Goal: Task Accomplishment & Management: Use online tool/utility

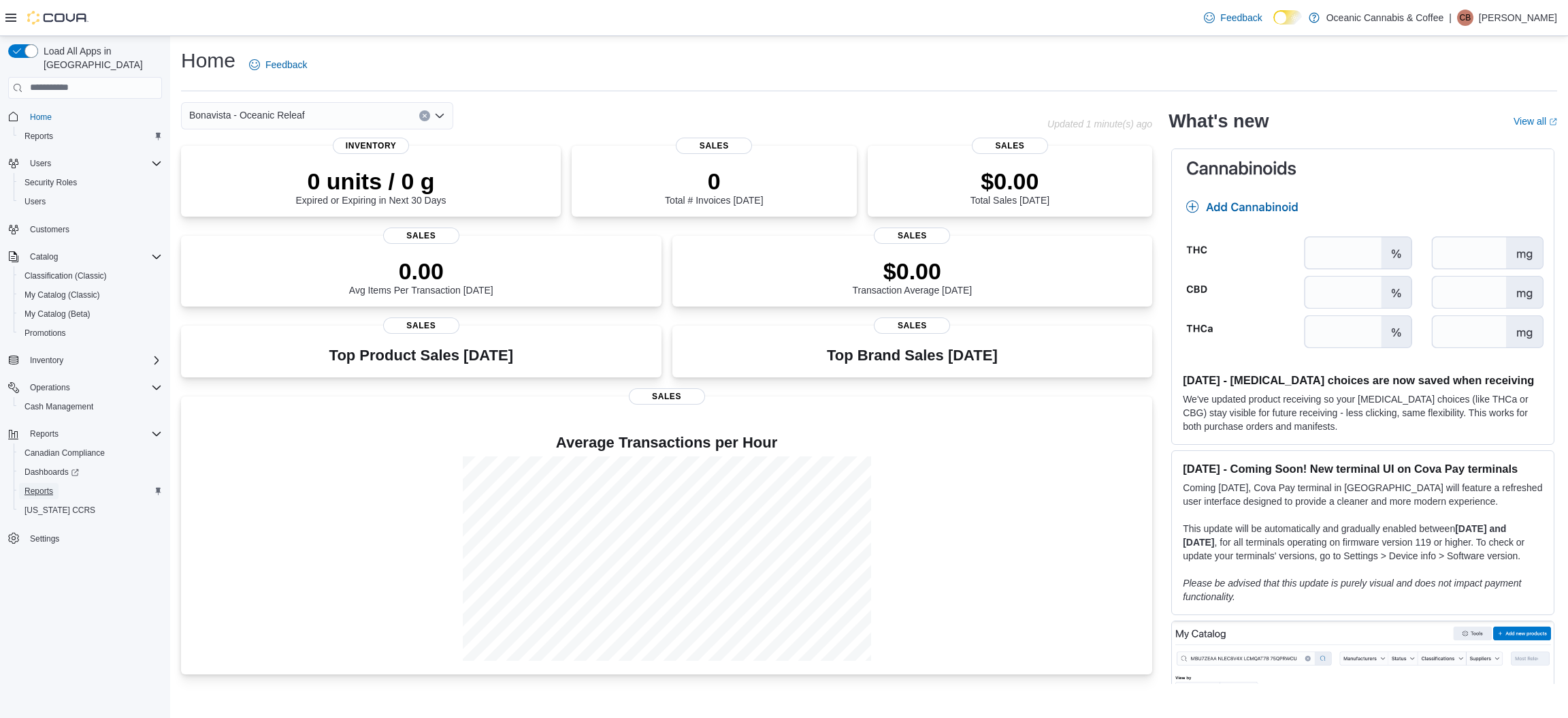
click at [38, 485] on span "Reports" at bounding box center [38, 491] width 29 height 10
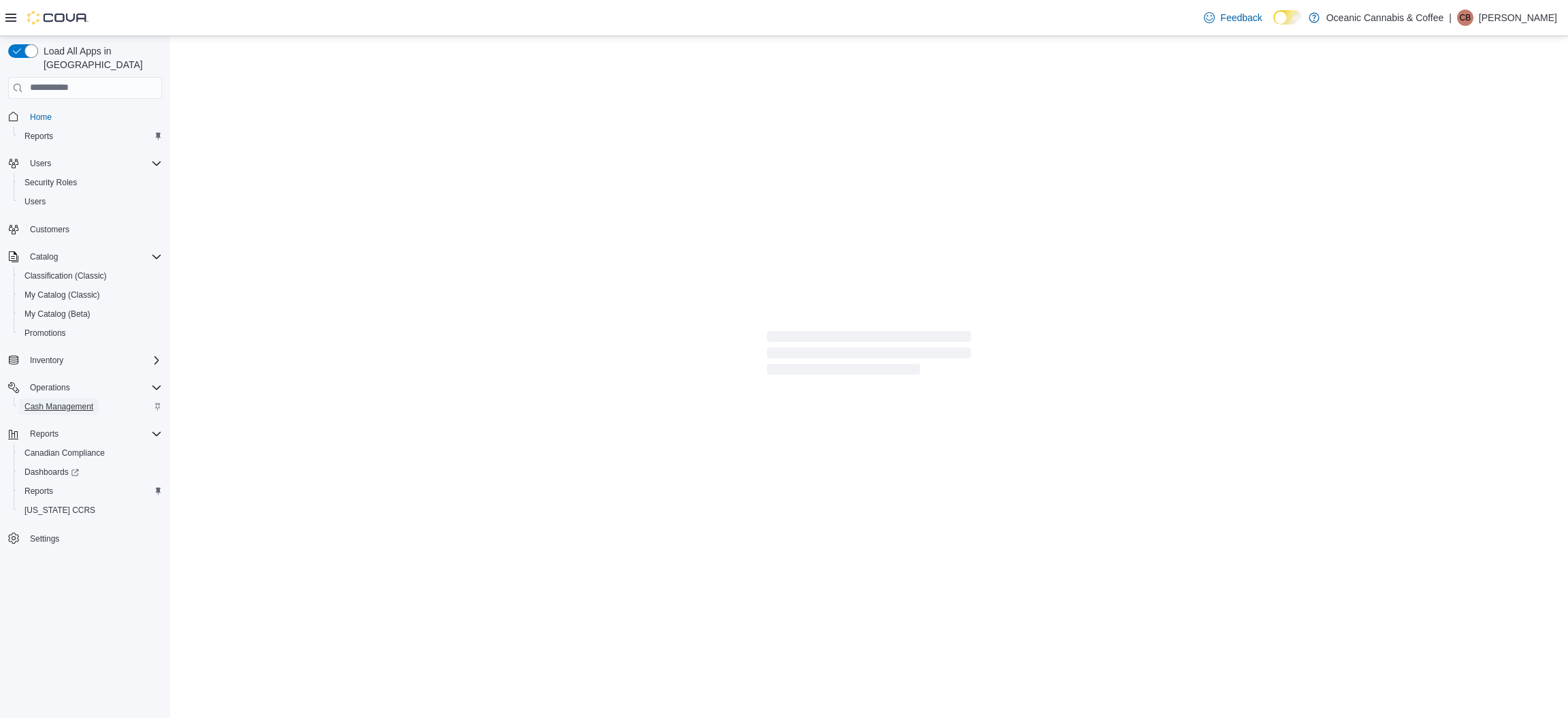
click at [66, 398] on span "Cash Management" at bounding box center [59, 406] width 69 height 17
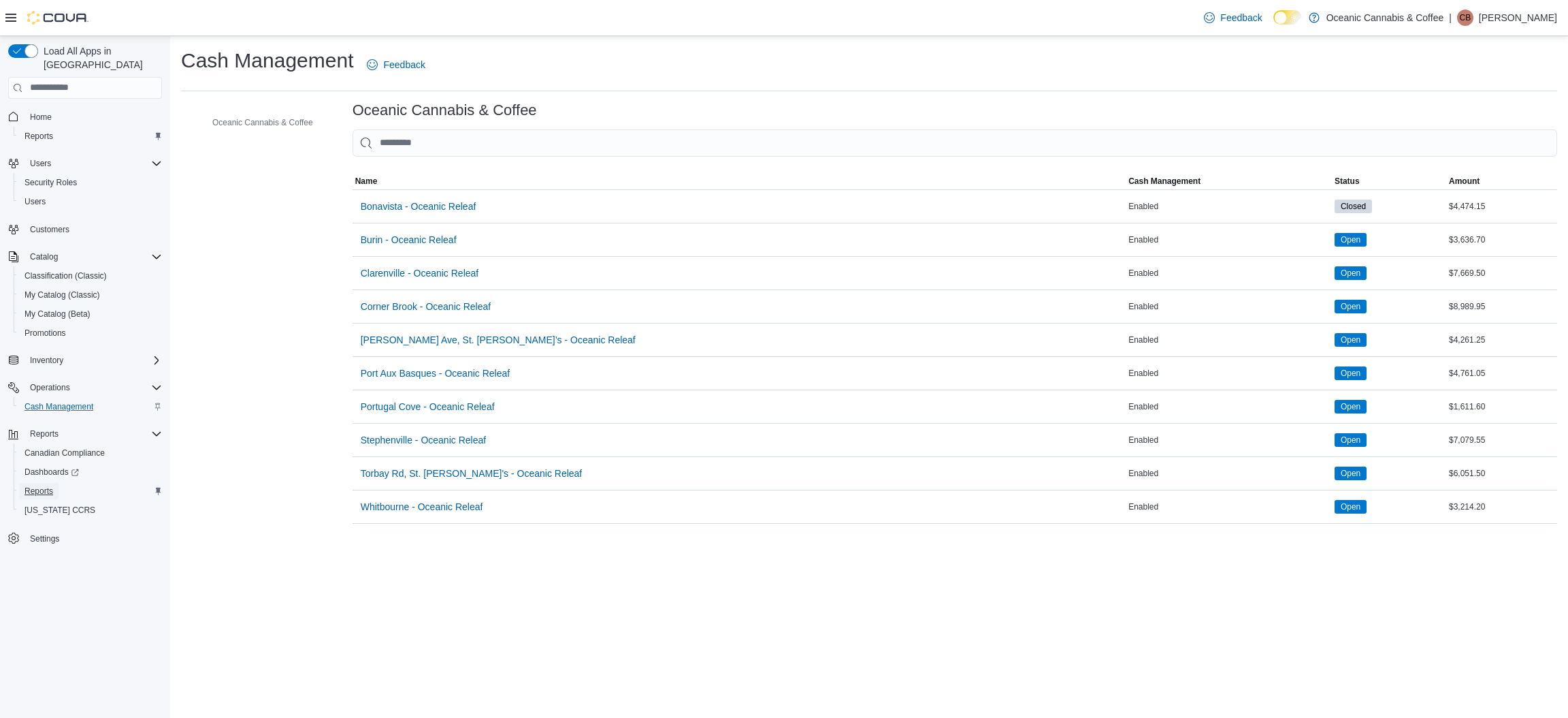
click at [32, 485] on span "Reports" at bounding box center [38, 491] width 29 height 10
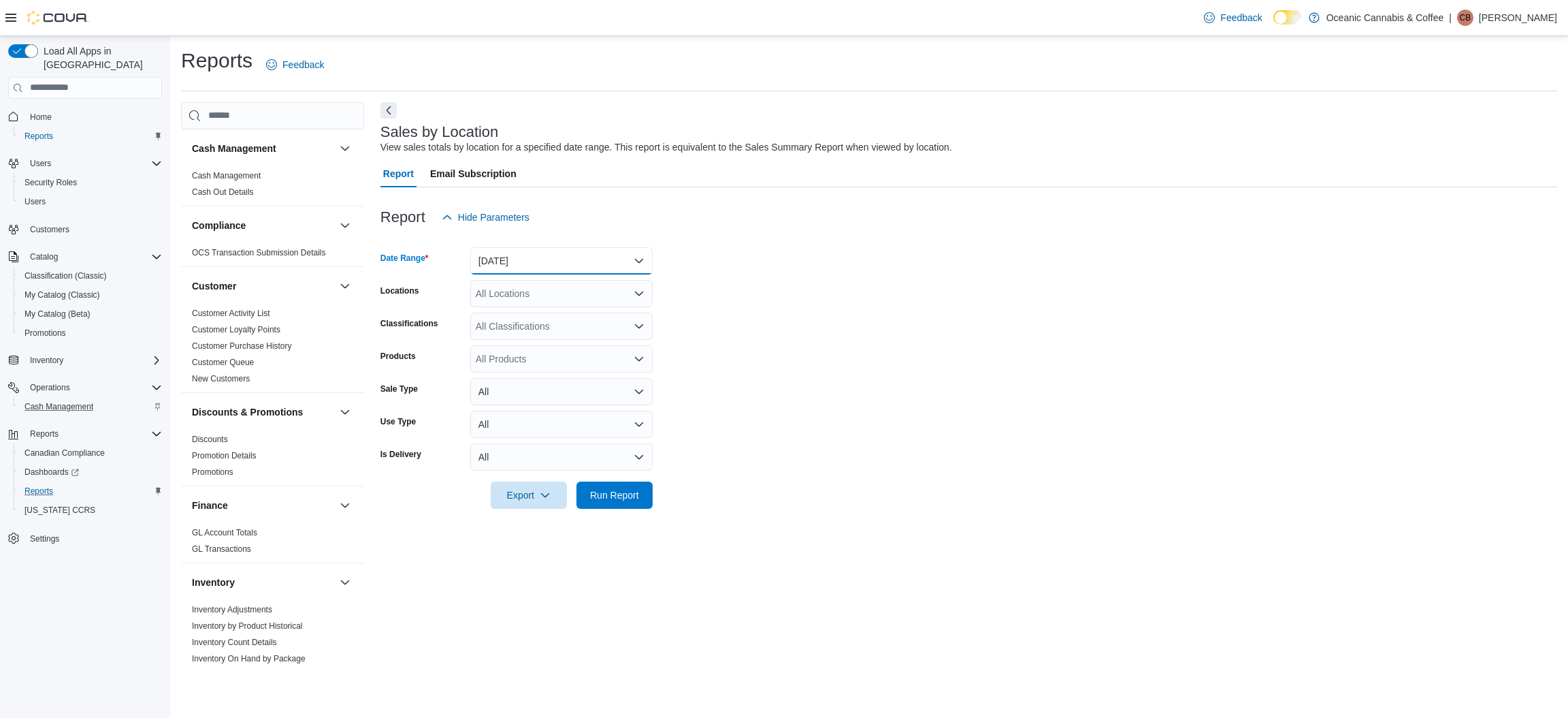
click at [594, 267] on button "[DATE]" at bounding box center [561, 261] width 183 height 27
click at [516, 310] on span "[DATE]" at bounding box center [569, 315] width 155 height 17
click at [622, 494] on span "Run Report" at bounding box center [614, 494] width 49 height 14
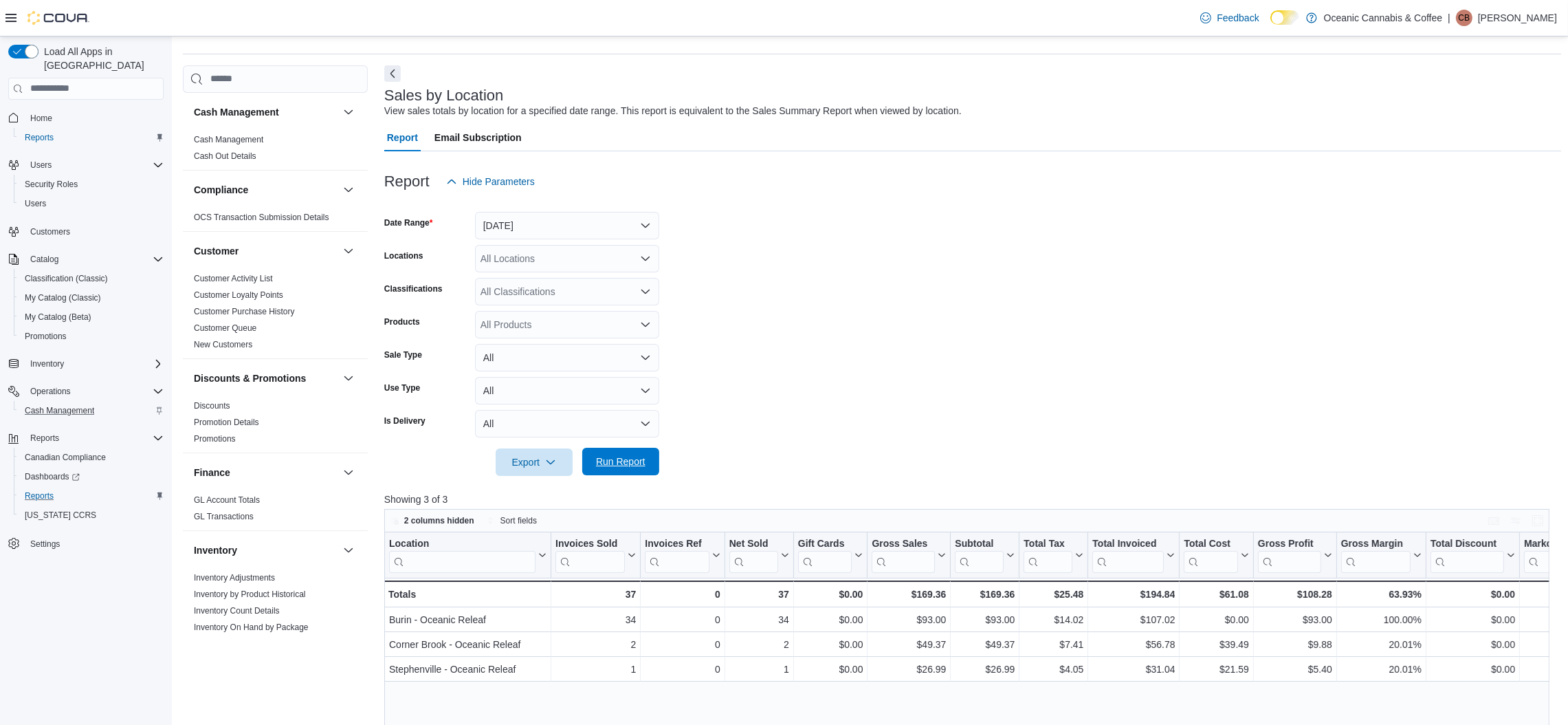
scroll to position [41, 0]
click at [612, 225] on button "[DATE]" at bounding box center [567, 223] width 185 height 27
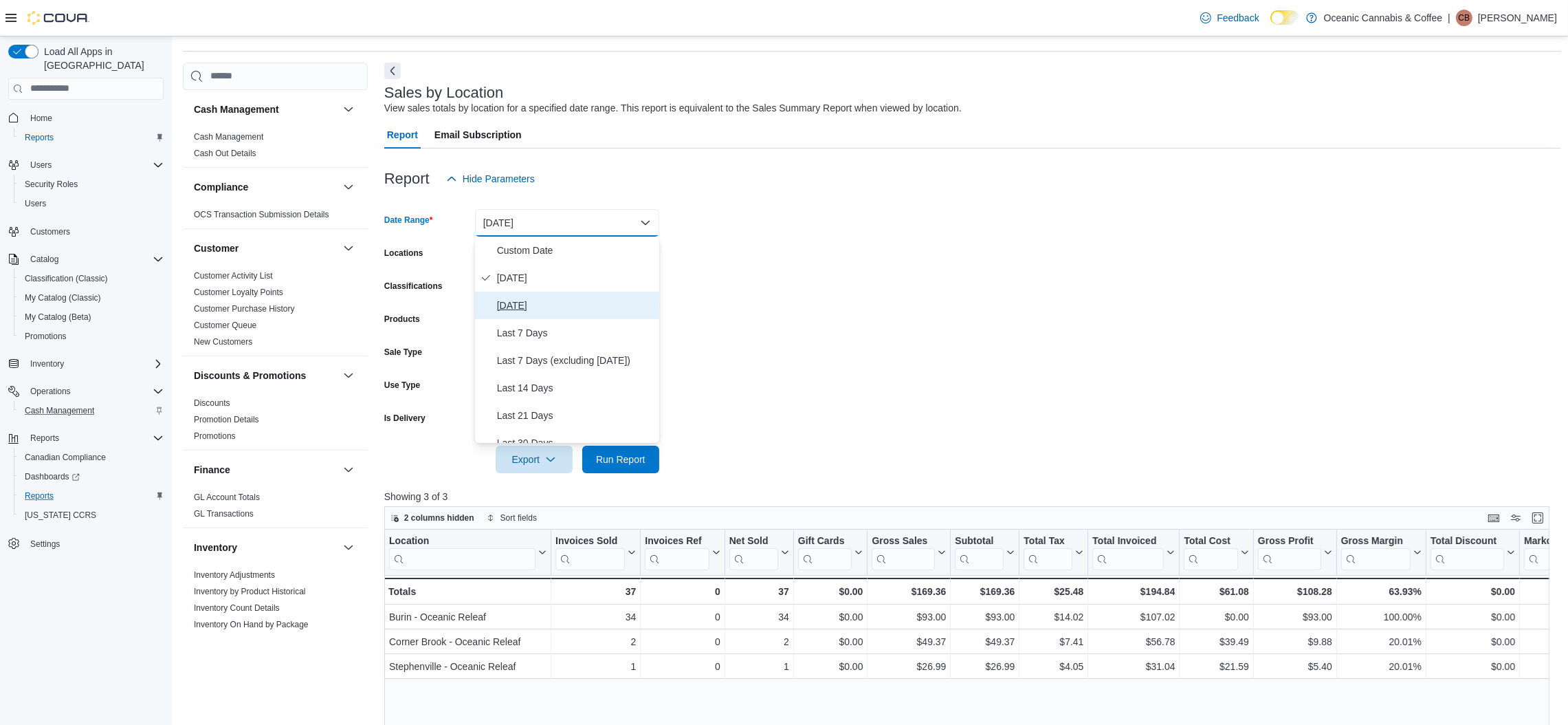
click at [538, 303] on span "[DATE]" at bounding box center [575, 305] width 156 height 17
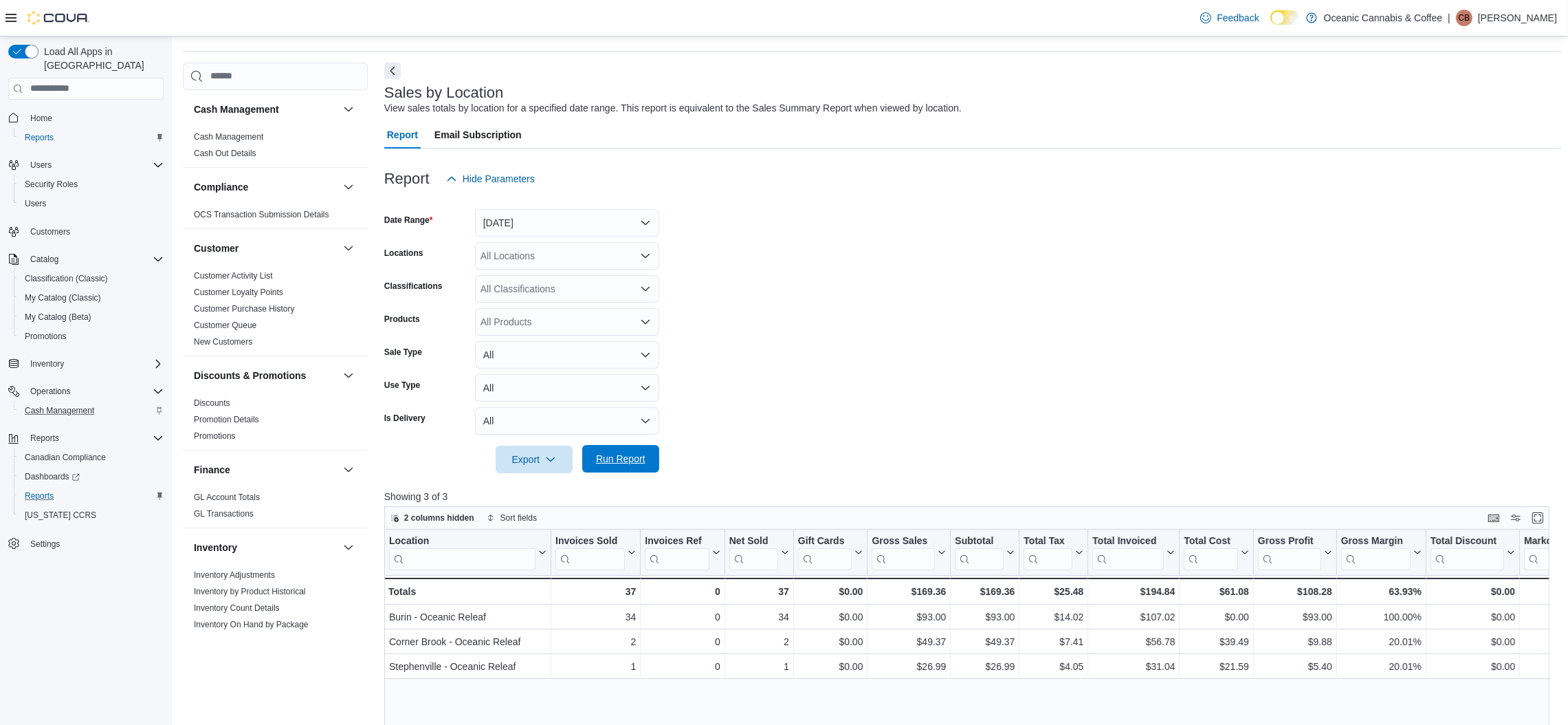
click at [623, 456] on span "Run Report" at bounding box center [621, 458] width 49 height 14
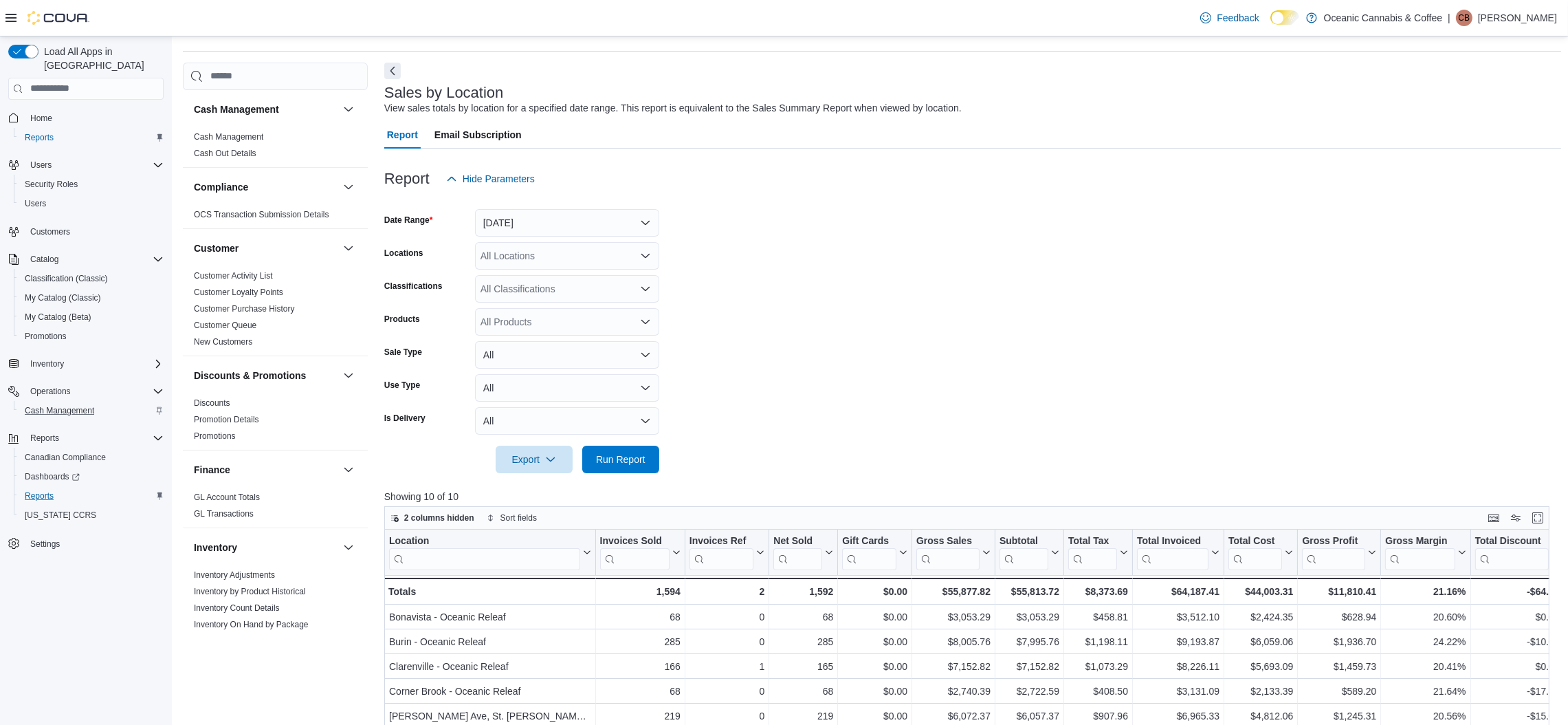
click at [1060, 287] on form "Date Range [DATE] Locations All Locations Classifications All Classifications P…" at bounding box center [972, 333] width 1177 height 281
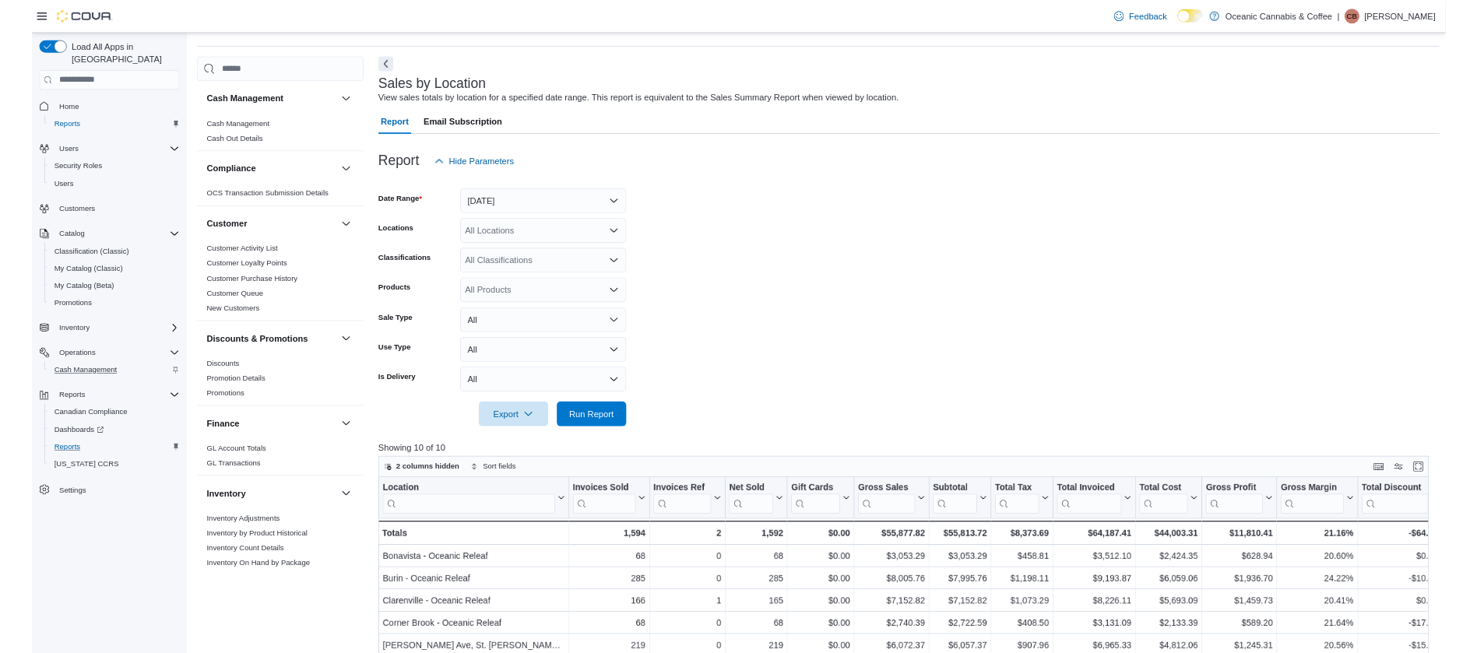
scroll to position [47, 0]
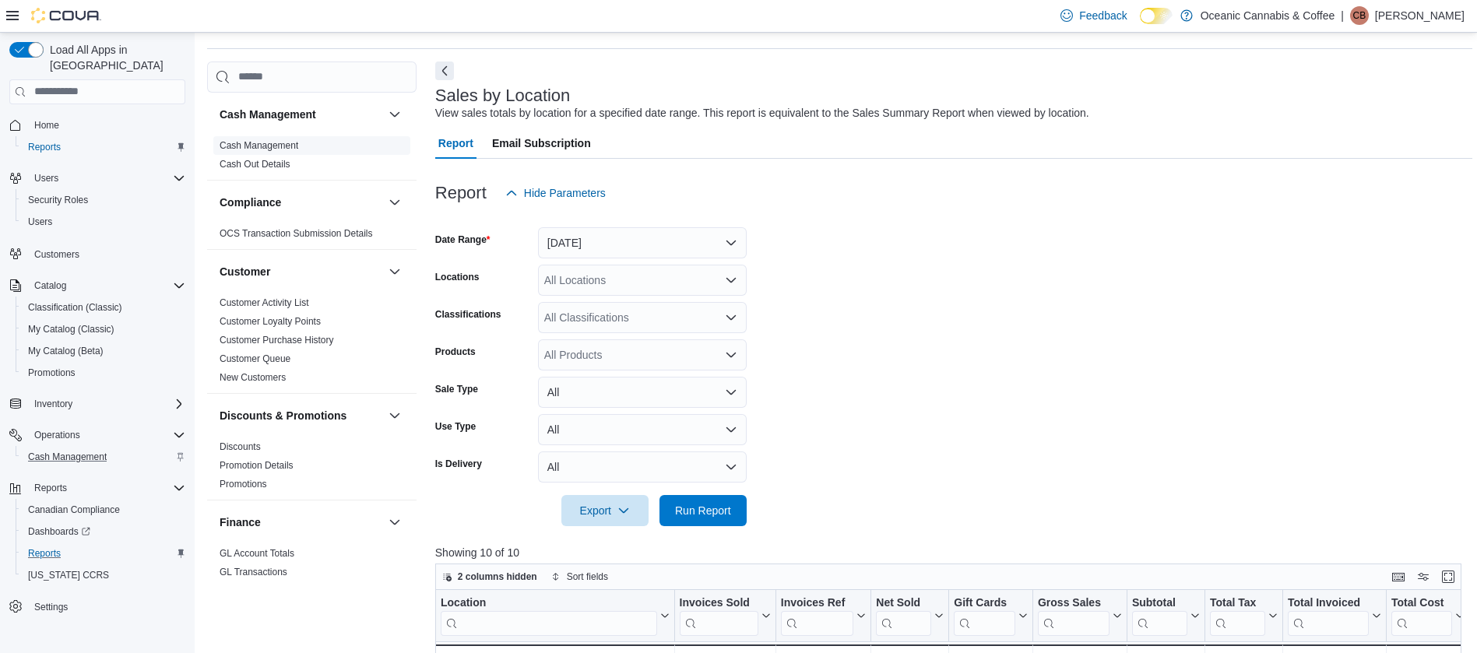
click at [292, 148] on link "Cash Management" at bounding box center [259, 145] width 79 height 11
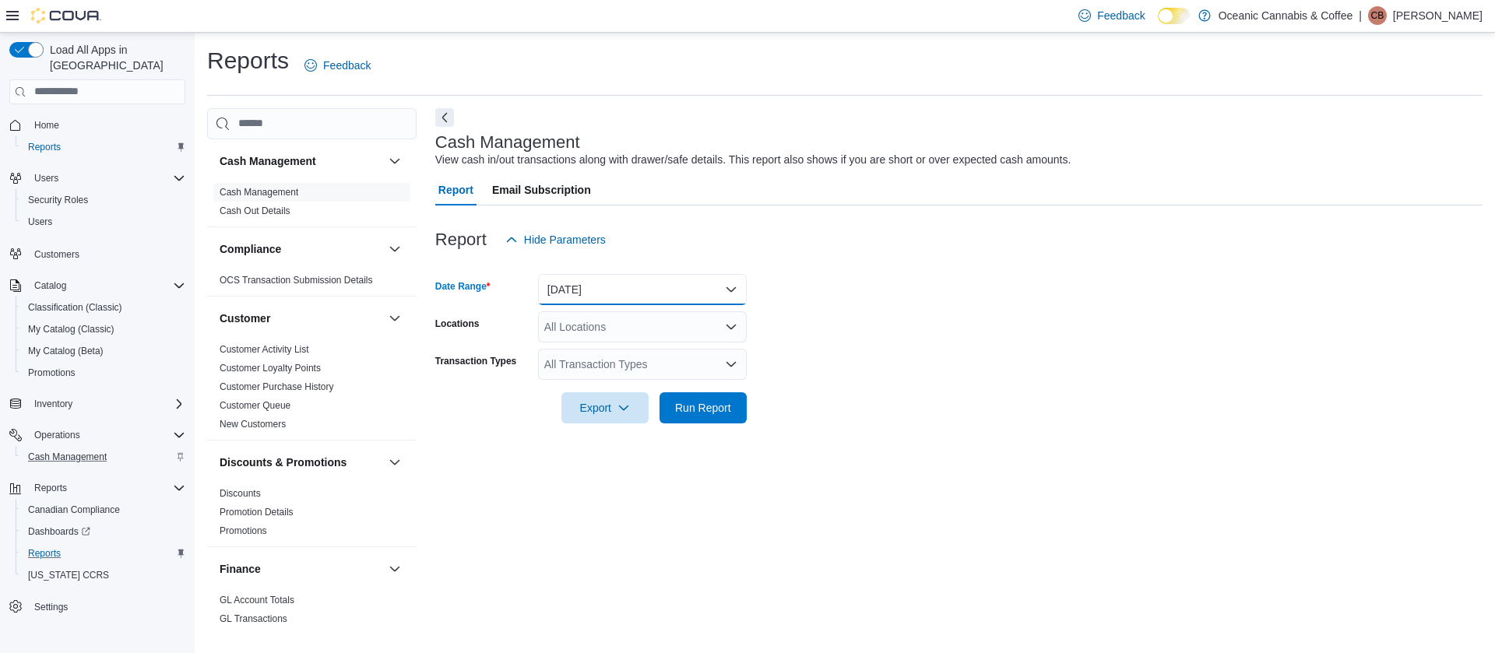
click at [630, 288] on button "[DATE]" at bounding box center [642, 289] width 209 height 31
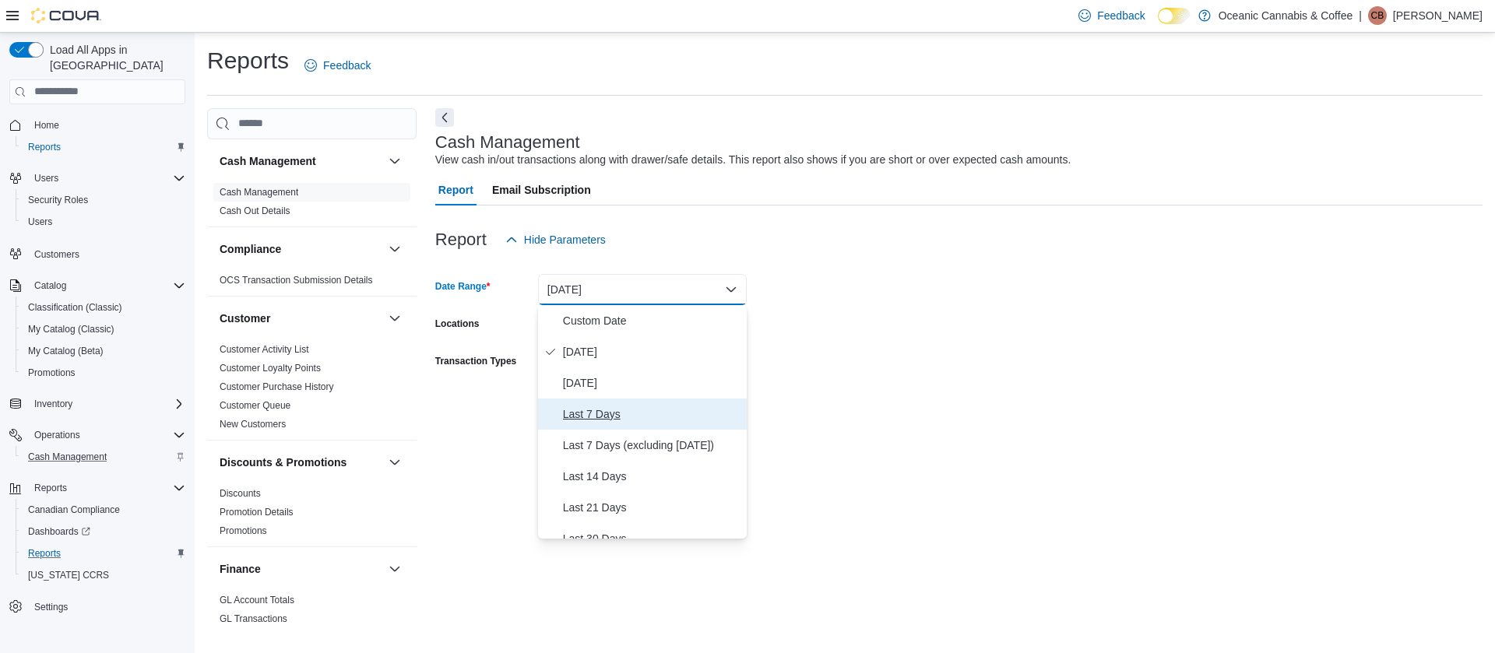
click at [575, 411] on span "Last 7 Days" at bounding box center [651, 414] width 177 height 19
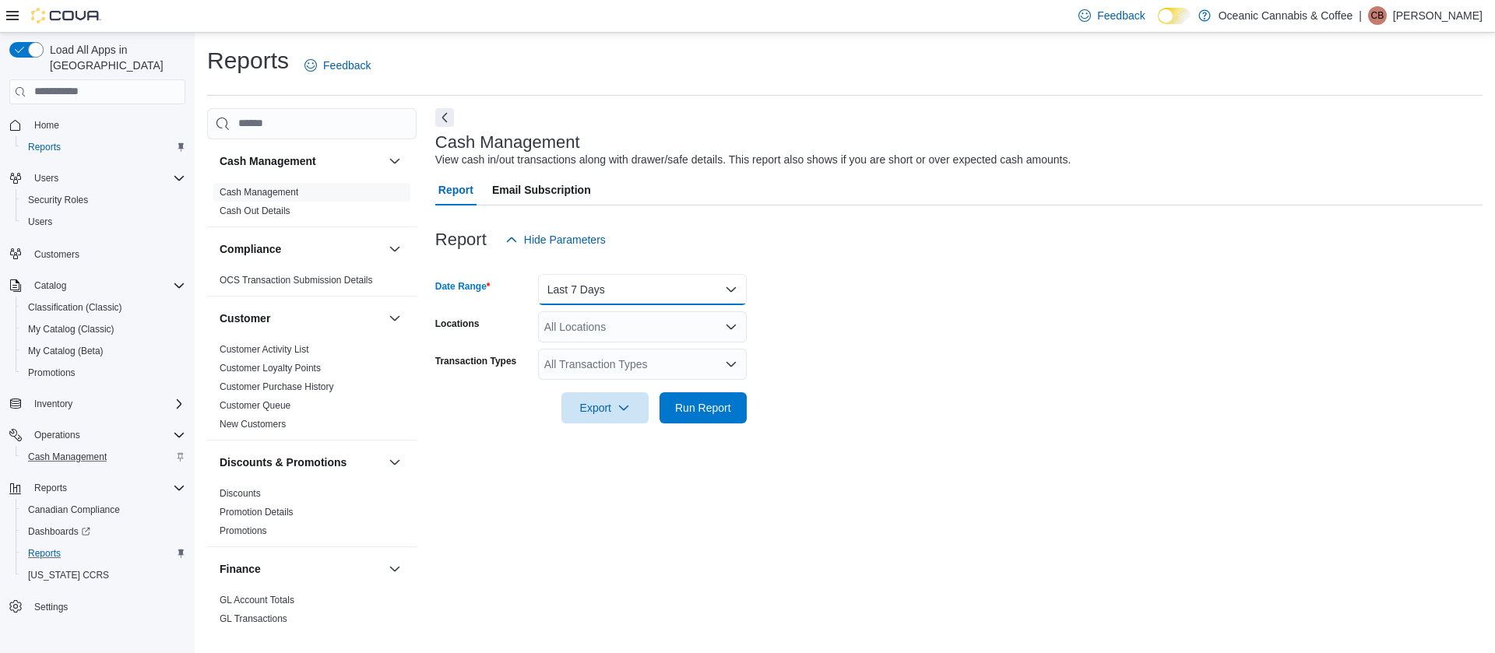
click at [645, 294] on button "Last 7 Days" at bounding box center [642, 289] width 209 height 31
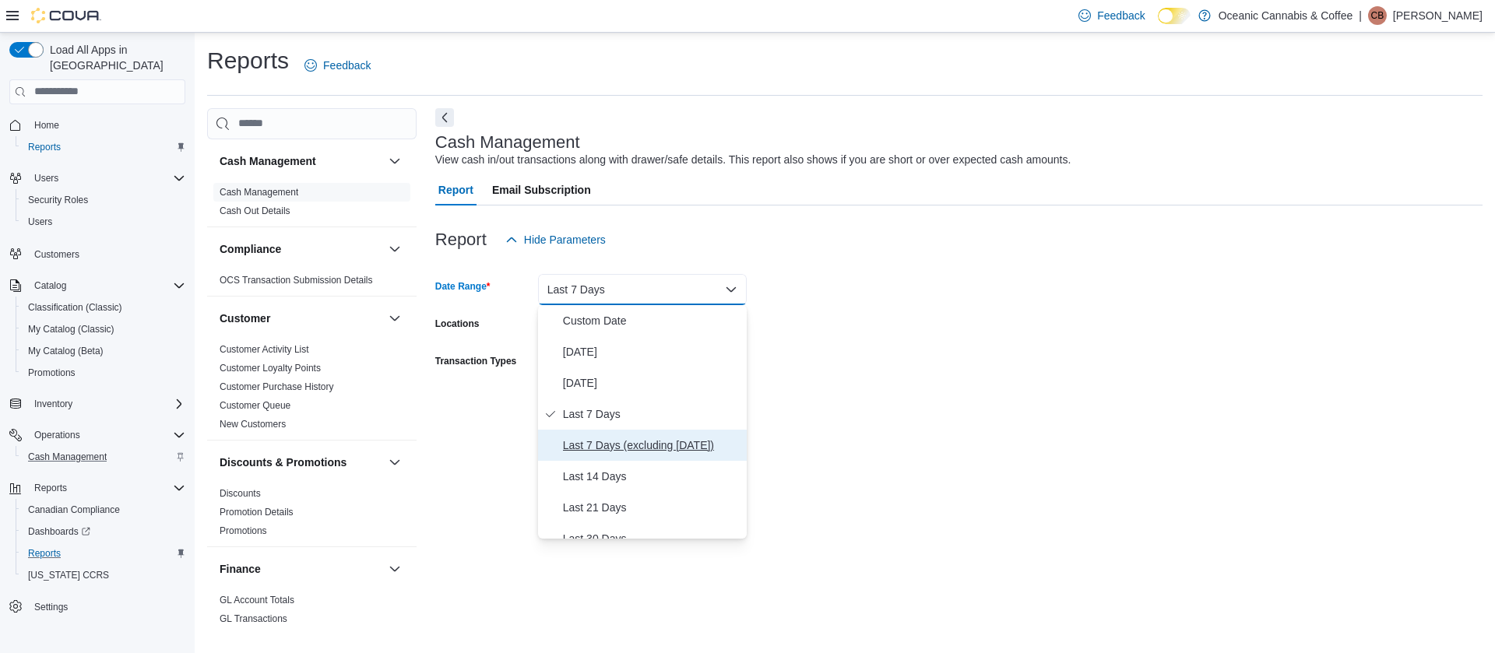
click at [634, 444] on span "Last 7 Days (excluding [DATE])" at bounding box center [651, 445] width 177 height 19
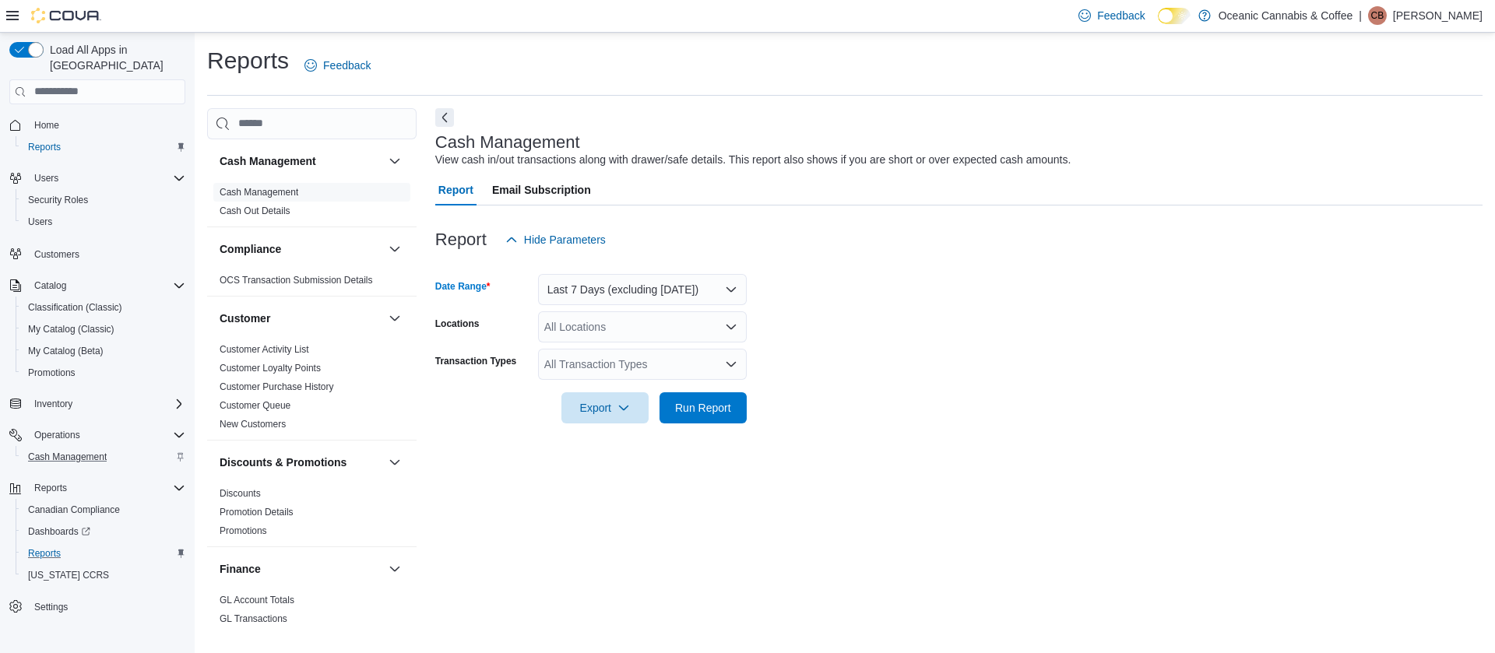
click at [664, 365] on div "All Transaction Types" at bounding box center [642, 364] width 209 height 31
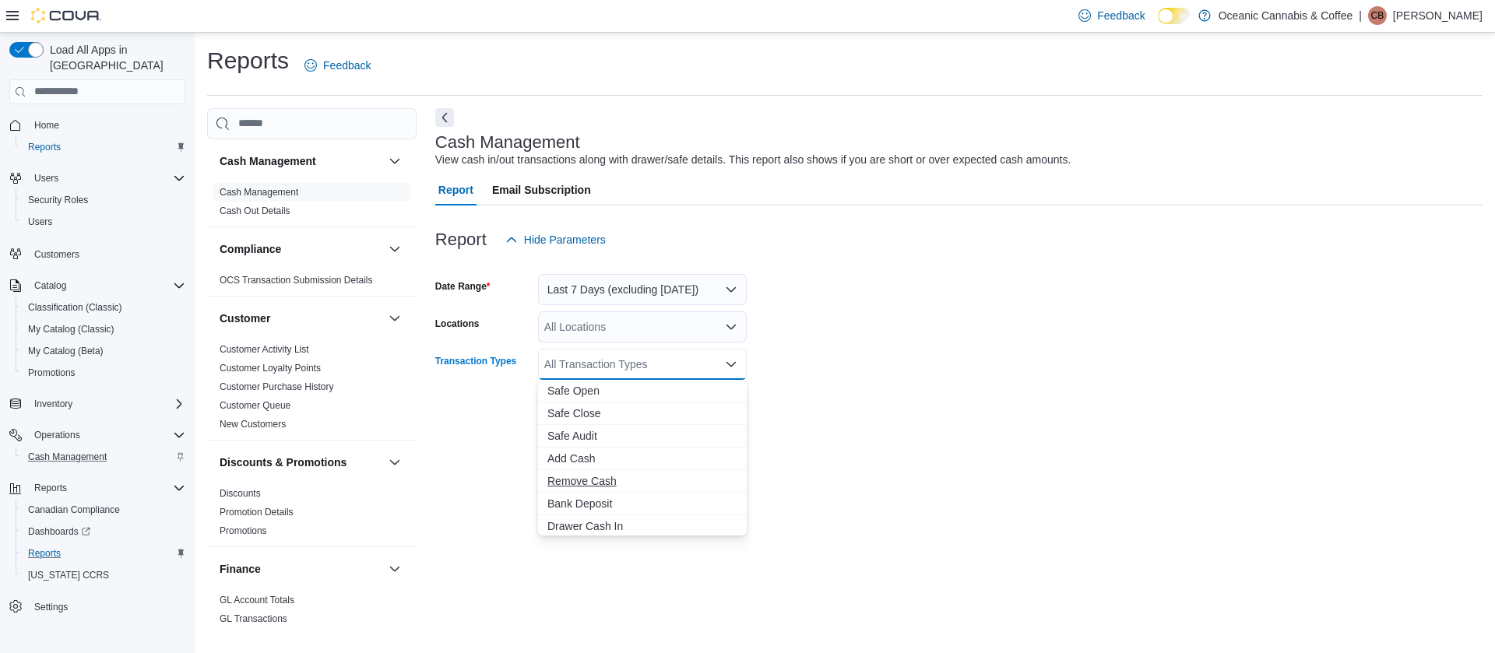
click at [591, 482] on span "Remove Cash" at bounding box center [642, 481] width 190 height 16
click at [591, 482] on span "Bank Deposit" at bounding box center [627, 481] width 160 height 16
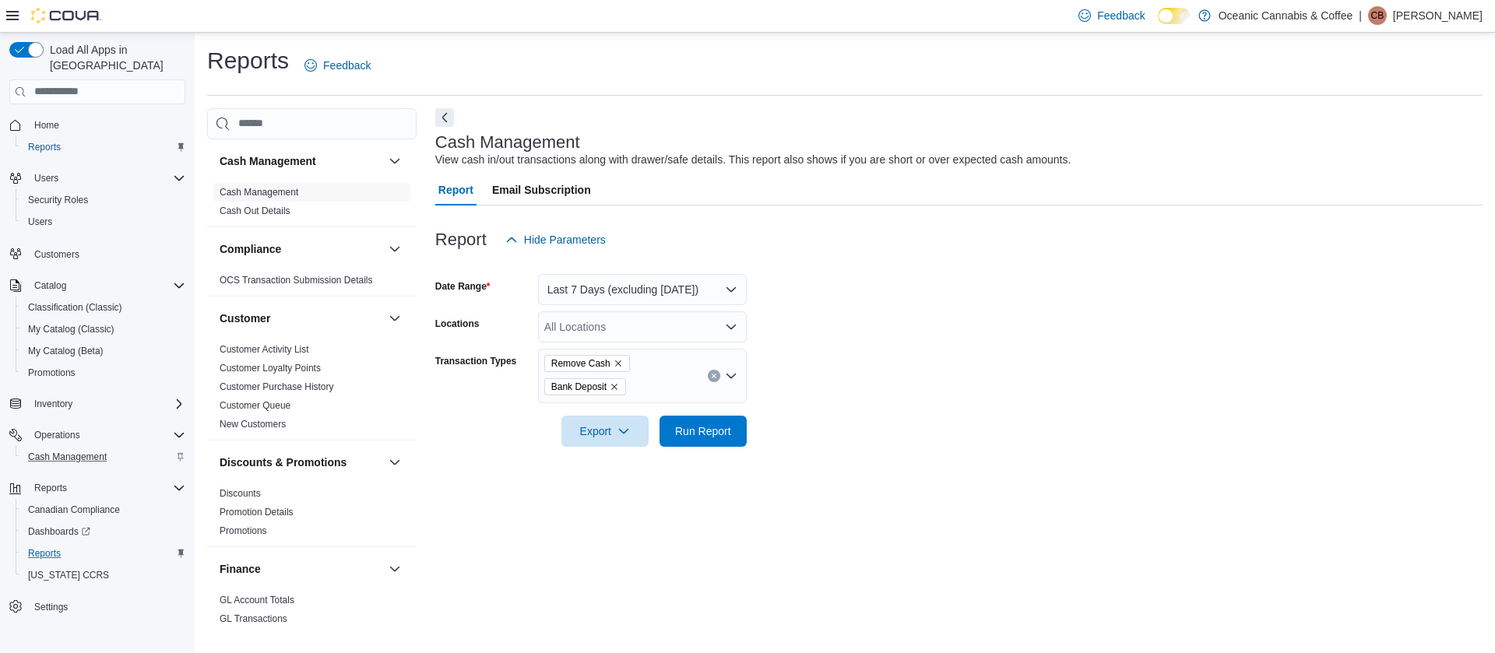
click at [894, 462] on div at bounding box center [958, 456] width 1047 height 19
click at [705, 432] on span "Run Report" at bounding box center [703, 431] width 56 height 16
click at [1127, 84] on div "Reports Feedback" at bounding box center [835, 65] width 1257 height 40
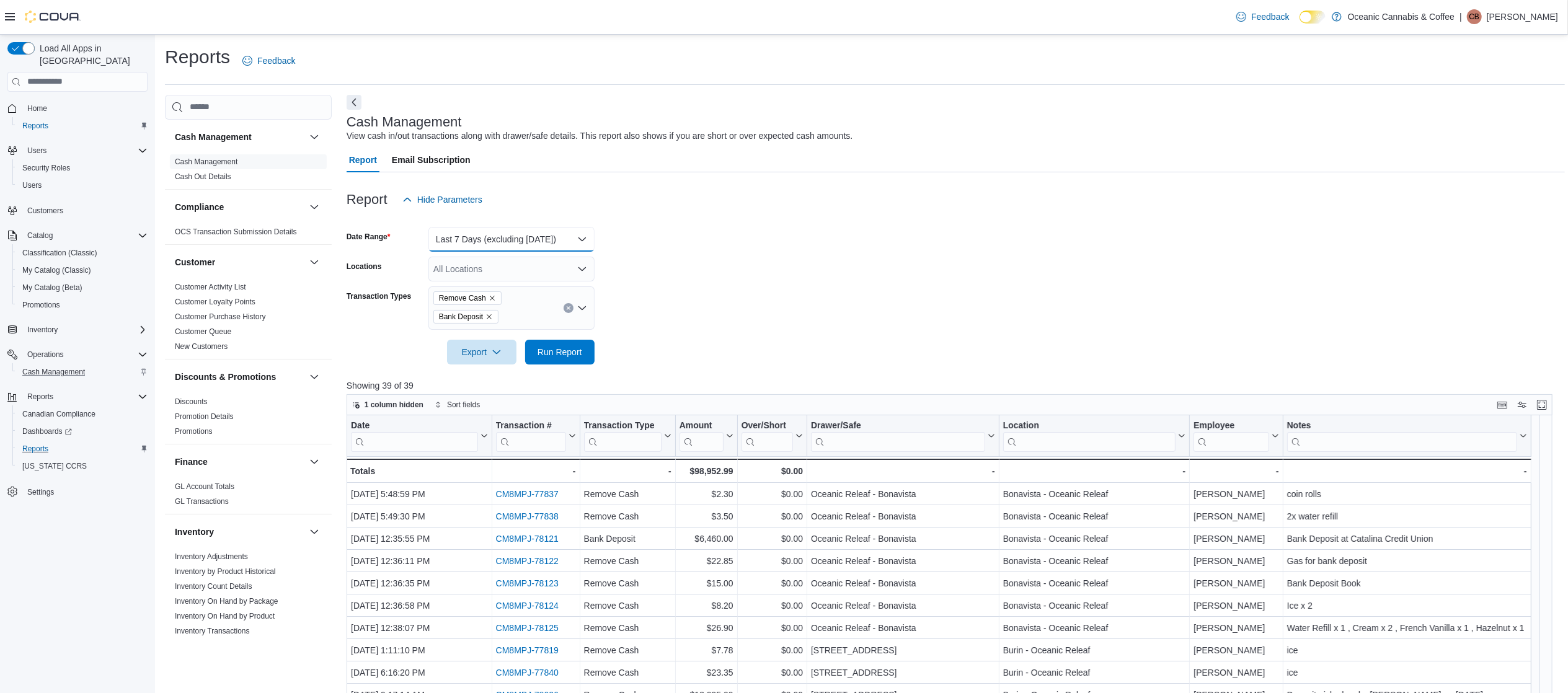
click at [508, 237] on button "Last 7 Days (excluding [DATE])" at bounding box center [511, 239] width 166 height 25
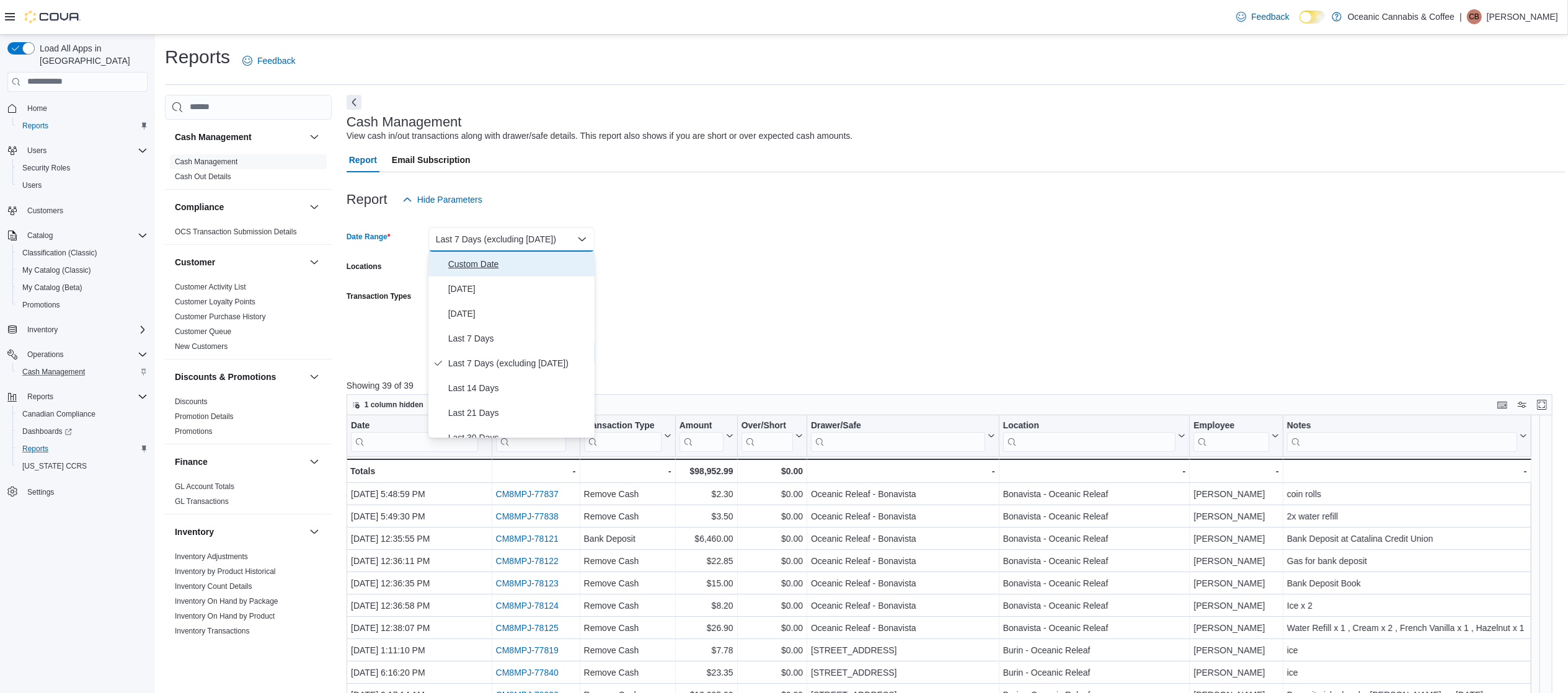
click at [506, 259] on span "Custom Date" at bounding box center [518, 264] width 141 height 15
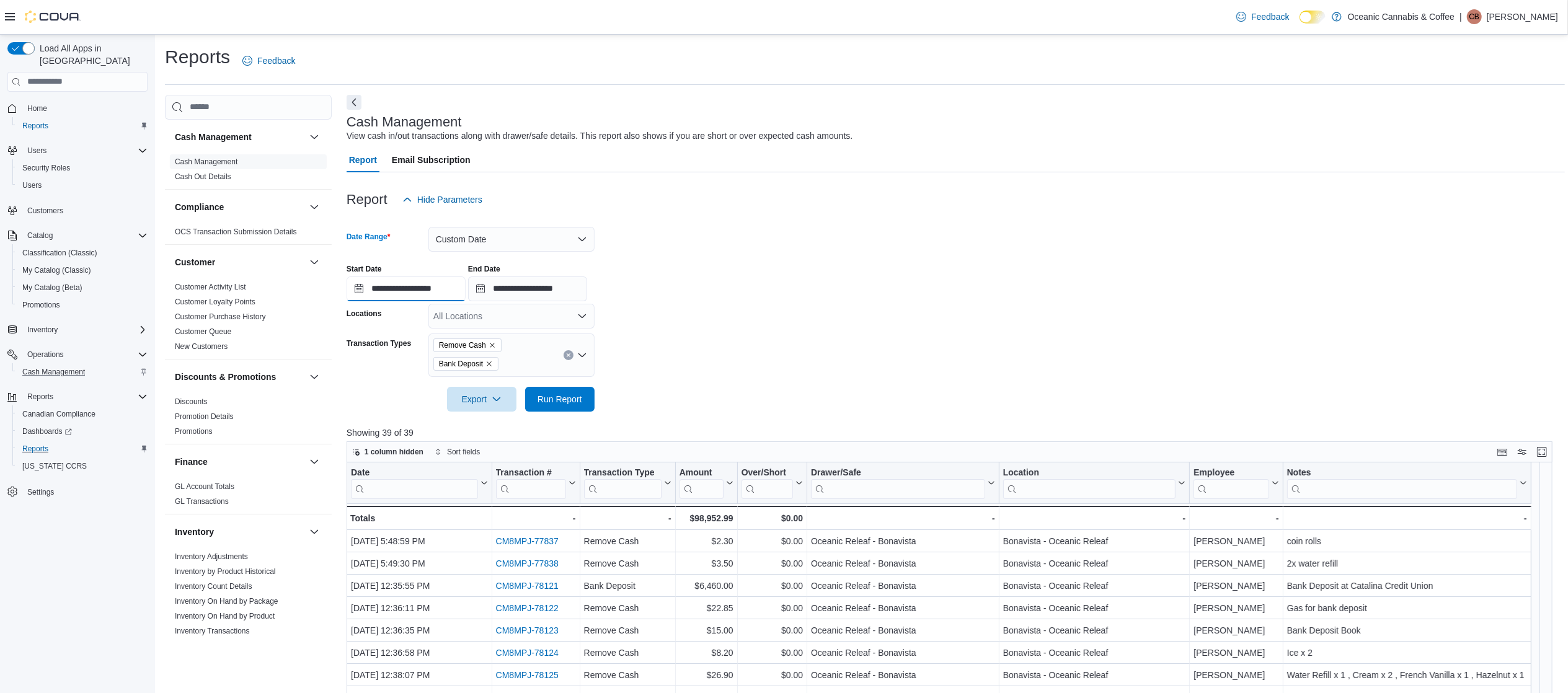
click at [459, 287] on input "**********" at bounding box center [405, 288] width 119 height 25
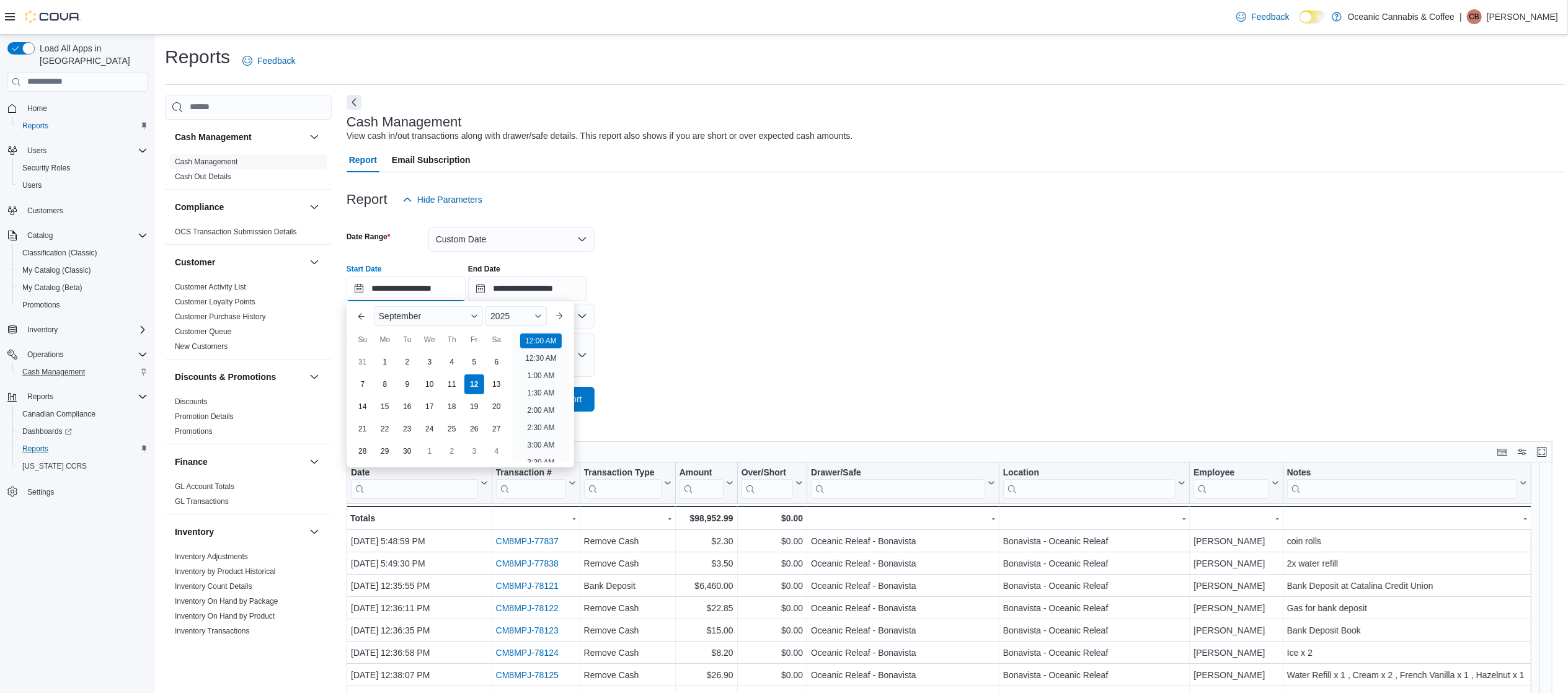
scroll to position [38, 0]
click at [382, 364] on div "1" at bounding box center [384, 362] width 22 height 22
type input "**********"
click at [552, 335] on li "12:00 AM" at bounding box center [541, 339] width 41 height 15
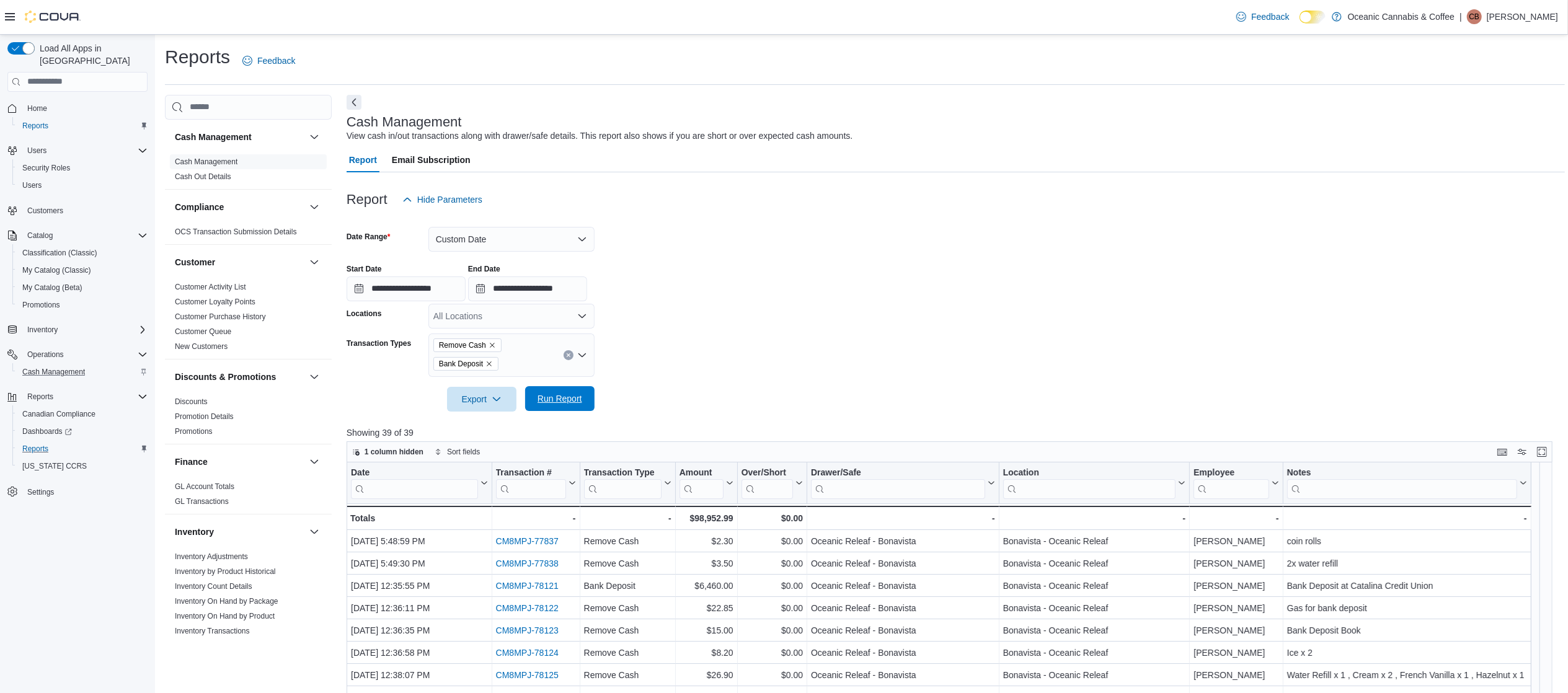
click at [546, 397] on span "Run Report" at bounding box center [560, 399] width 45 height 13
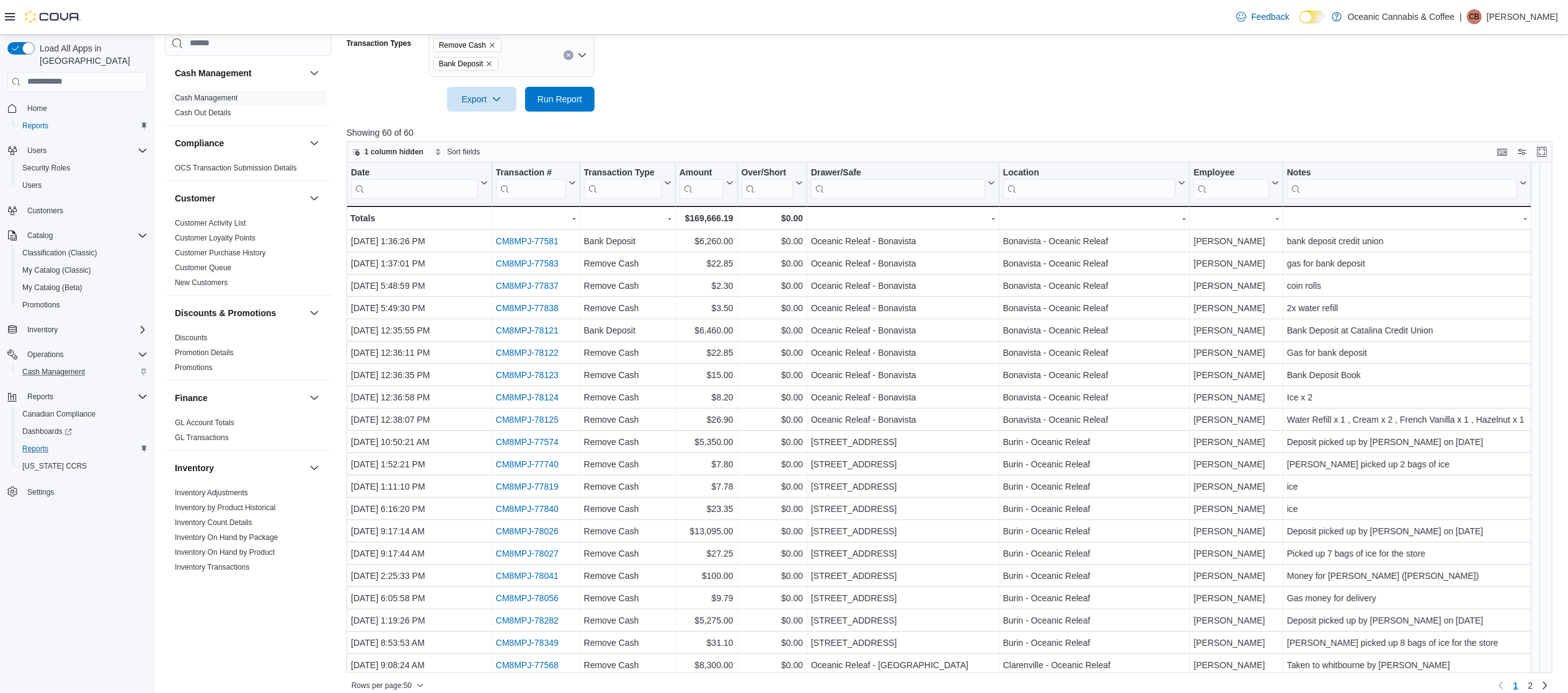
scroll to position [312, 0]
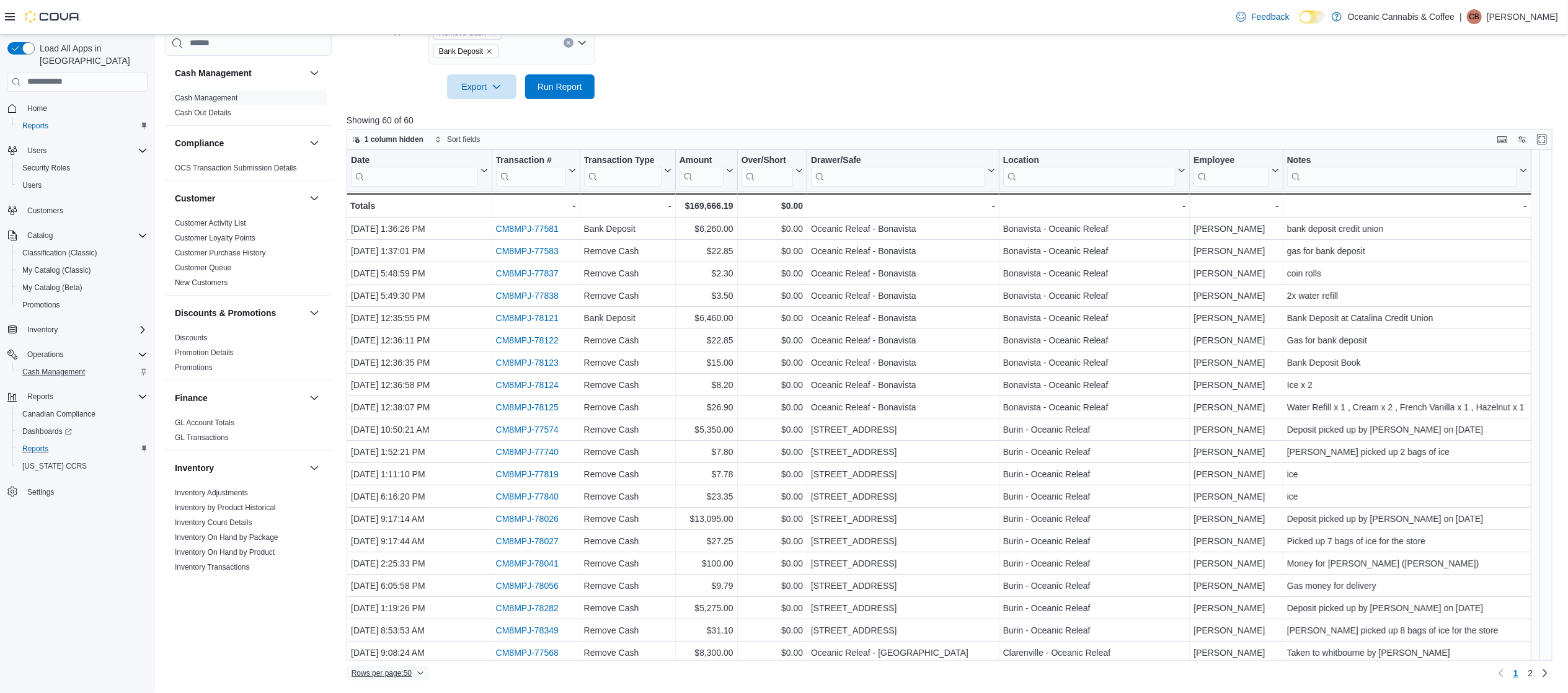
click at [418, 653] on icon "button" at bounding box center [420, 673] width 7 height 7
click at [392, 646] on span "100 rows" at bounding box center [404, 649] width 40 height 10
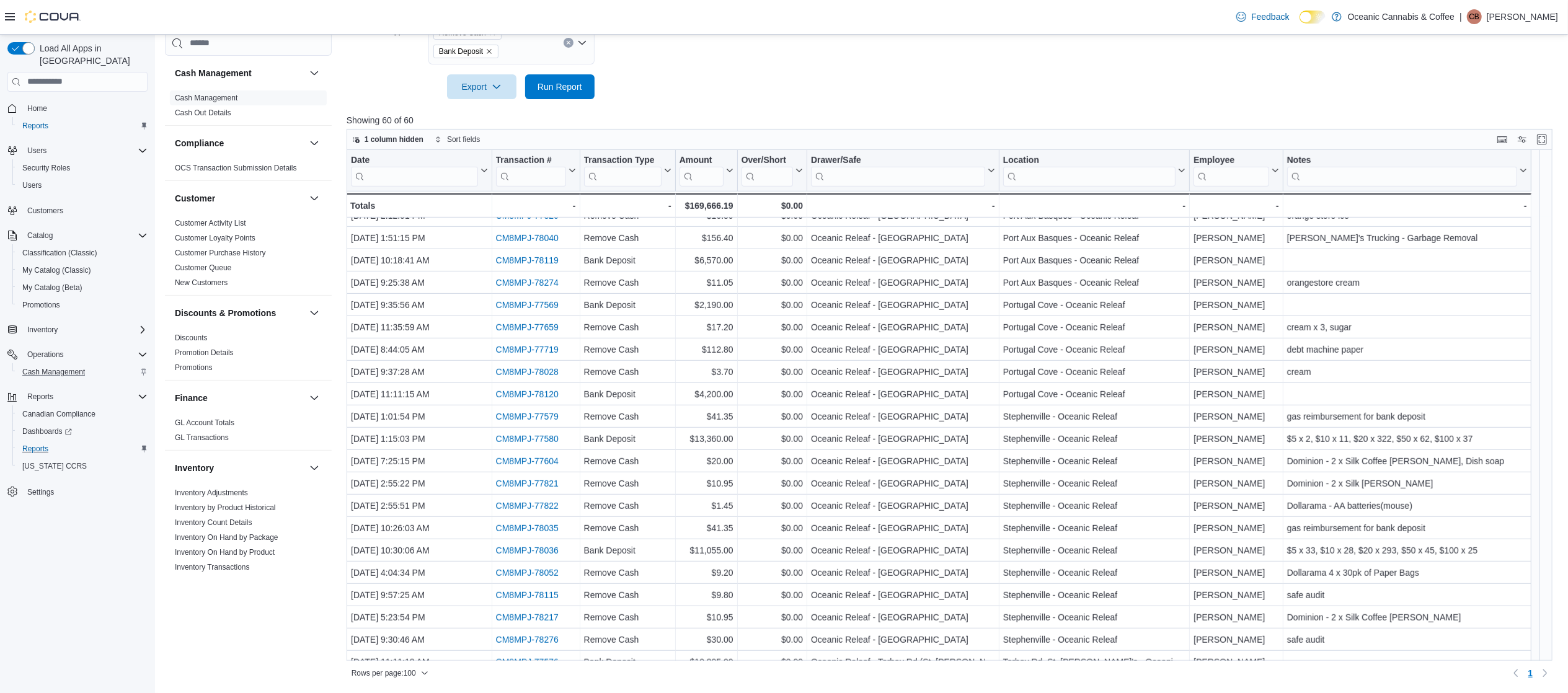
scroll to position [752, 0]
